Goal: Task Accomplishment & Management: Manage account settings

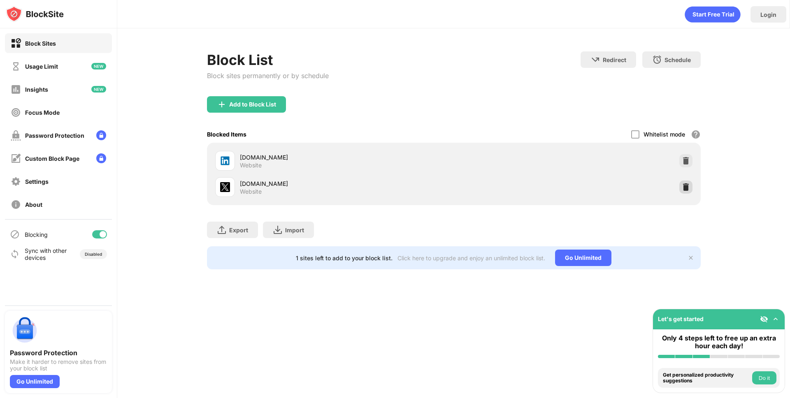
click at [687, 187] on img at bounding box center [686, 187] width 8 height 8
